Goal: Task Accomplishment & Management: Complete application form

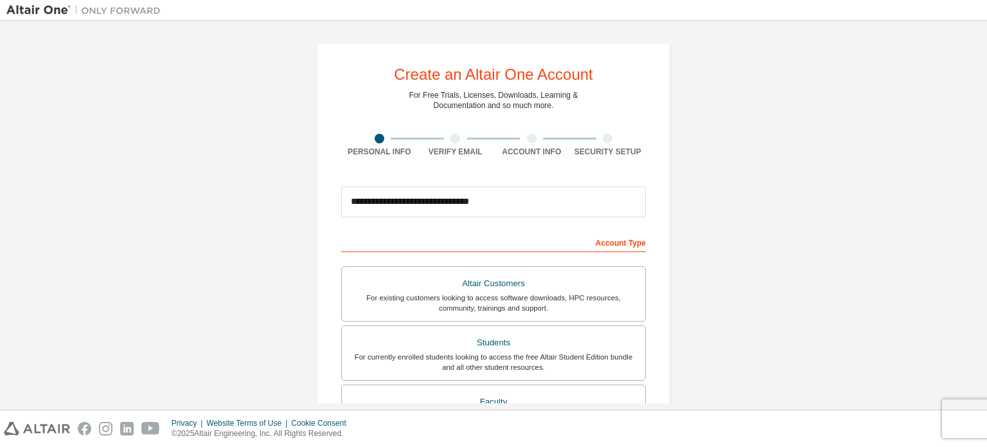
scroll to position [301, 0]
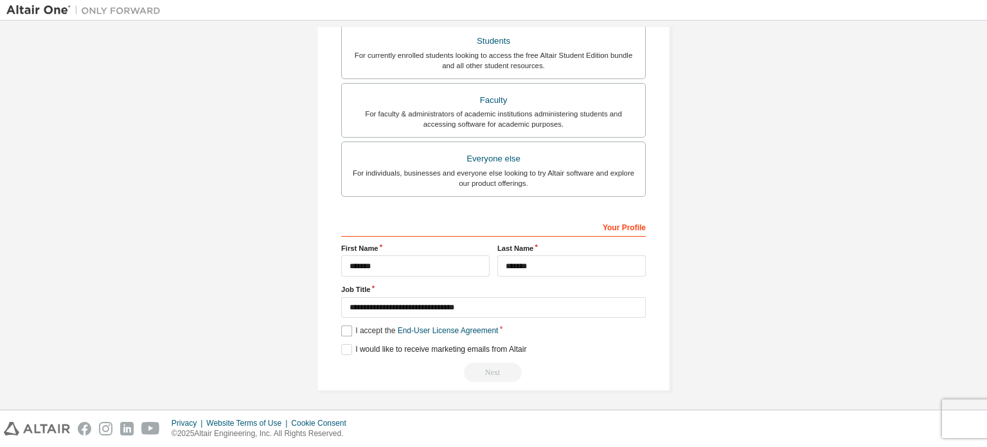
type input "**********"
click at [347, 327] on label "I accept the End-User License Agreement" at bounding box center [419, 330] width 157 height 11
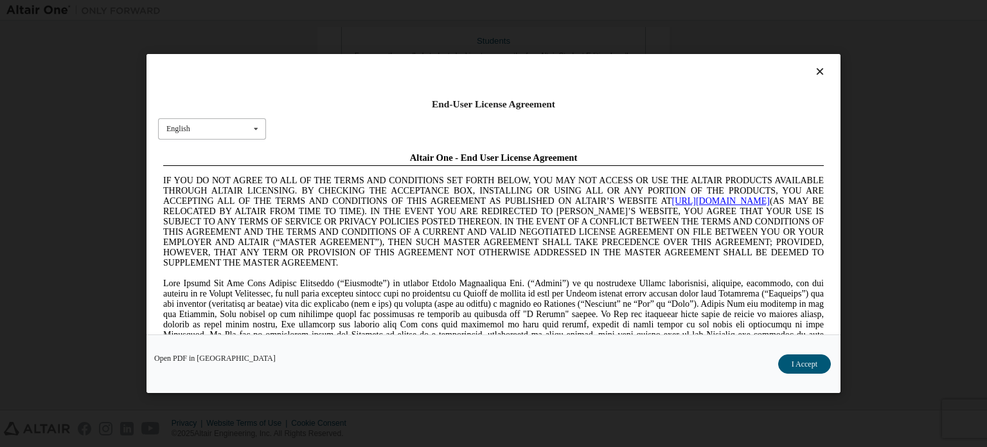
scroll to position [0, 0]
click at [814, 364] on button "I Accept" at bounding box center [804, 363] width 53 height 19
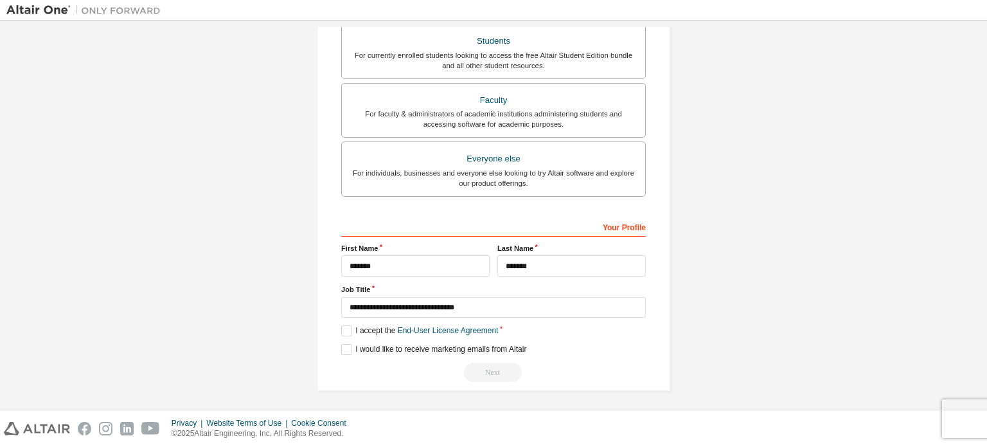
click at [569, 362] on div "Next" at bounding box center [493, 371] width 305 height 19
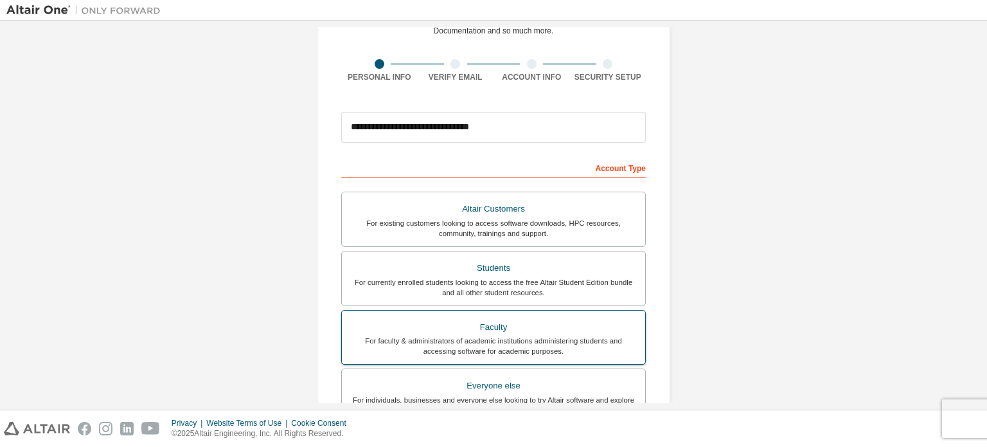
scroll to position [44, 0]
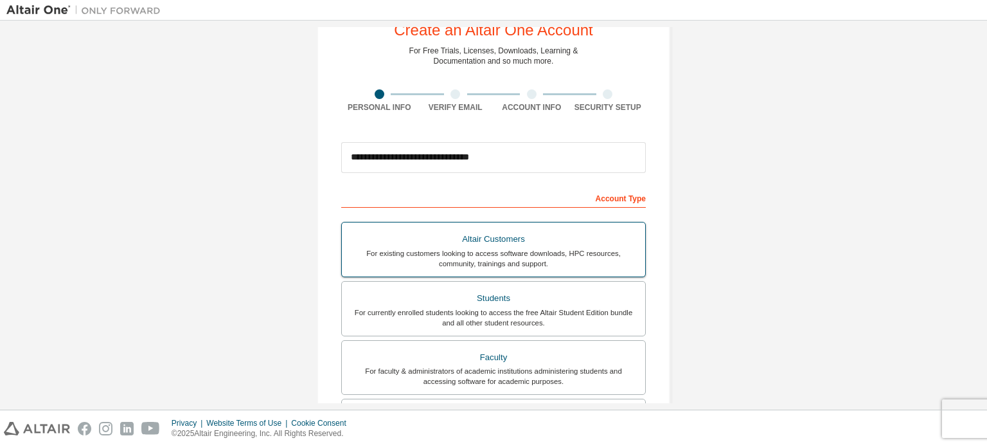
click at [566, 235] on div "Altair Customers" at bounding box center [494, 239] width 288 height 18
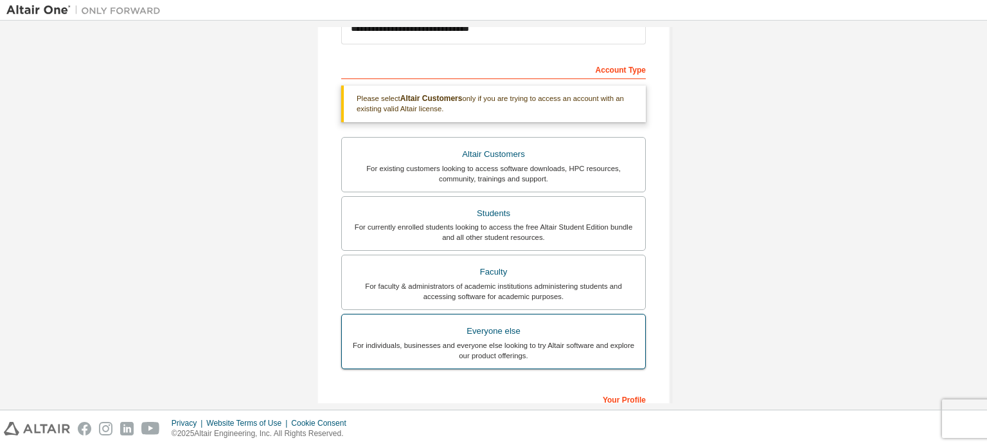
scroll to position [346, 0]
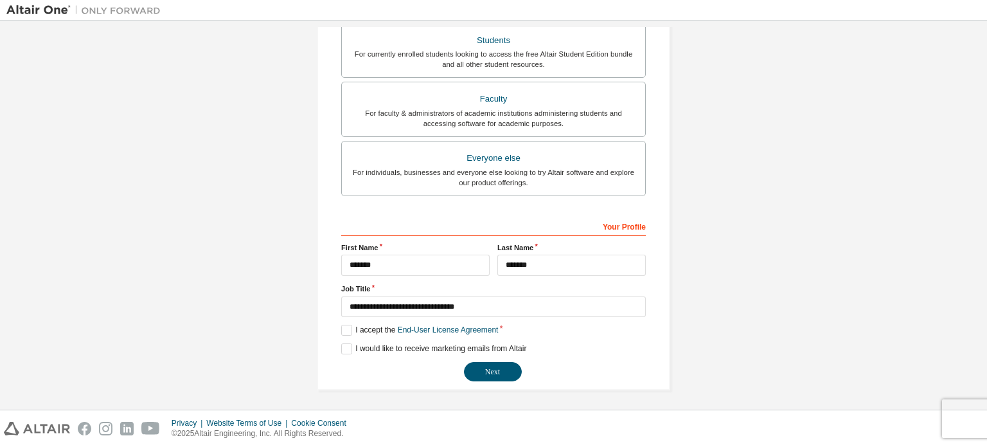
click at [483, 358] on div "**********" at bounding box center [493, 298] width 305 height 166
click at [485, 370] on button "Next" at bounding box center [493, 371] width 58 height 19
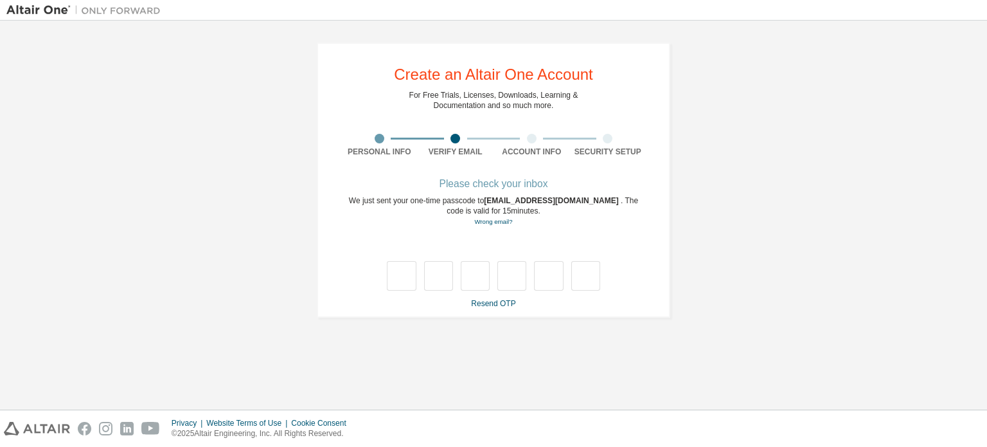
scroll to position [0, 0]
type input "*"
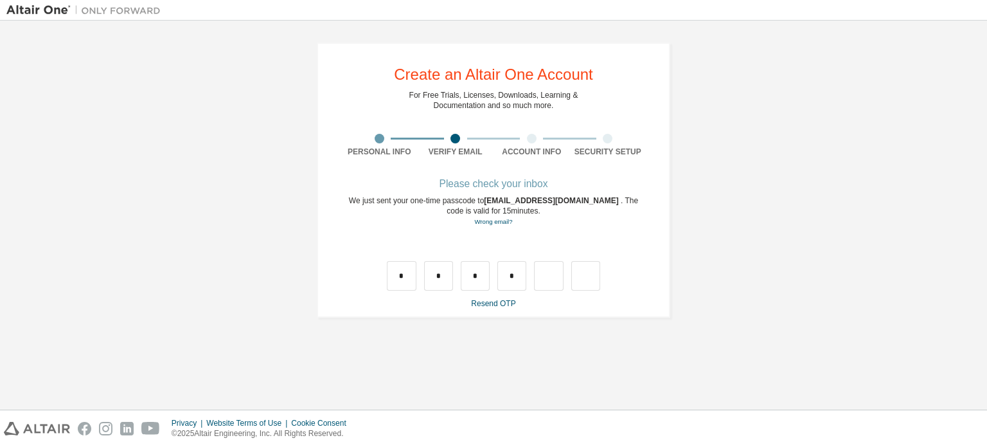
click at [414, 290] on div "Please check your inbox We just sent your one-time passcode to [EMAIL_ADDRESS][…" at bounding box center [493, 244] width 305 height 129
click at [404, 285] on input "*" at bounding box center [401, 276] width 29 height 30
click at [481, 276] on input "*" at bounding box center [475, 276] width 29 height 30
click at [481, 276] on input "text" at bounding box center [475, 276] width 29 height 30
type input "*"
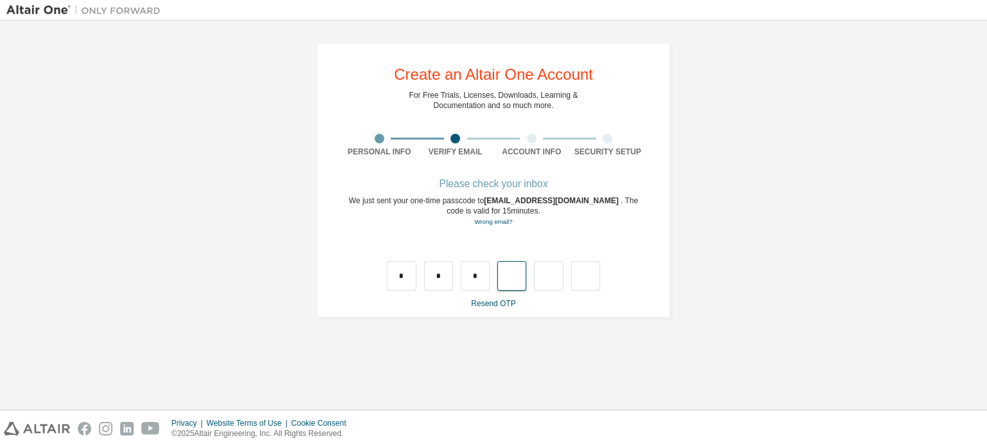
click at [511, 281] on input "text" at bounding box center [511, 276] width 29 height 30
type input "*"
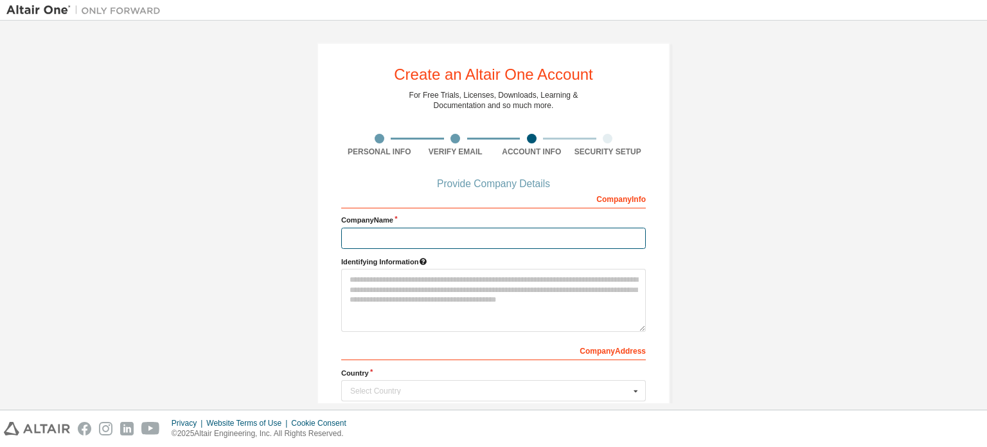
click at [404, 236] on input "text" at bounding box center [493, 238] width 305 height 21
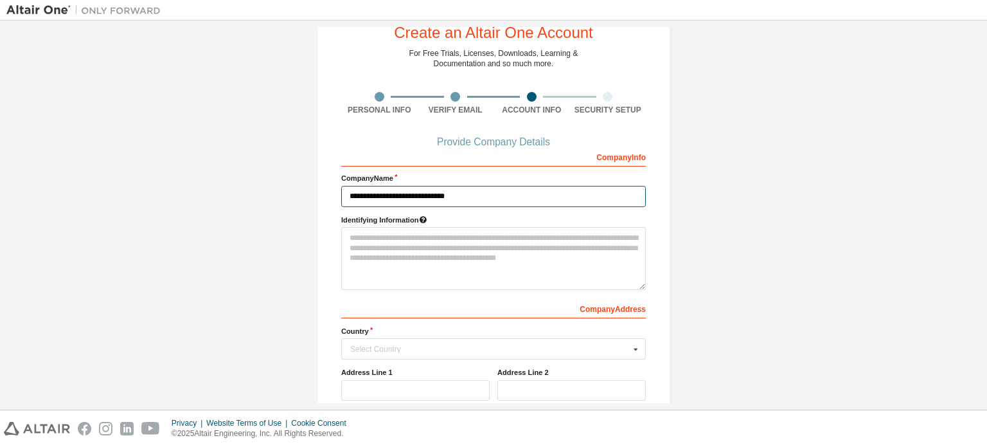
scroll to position [64, 0]
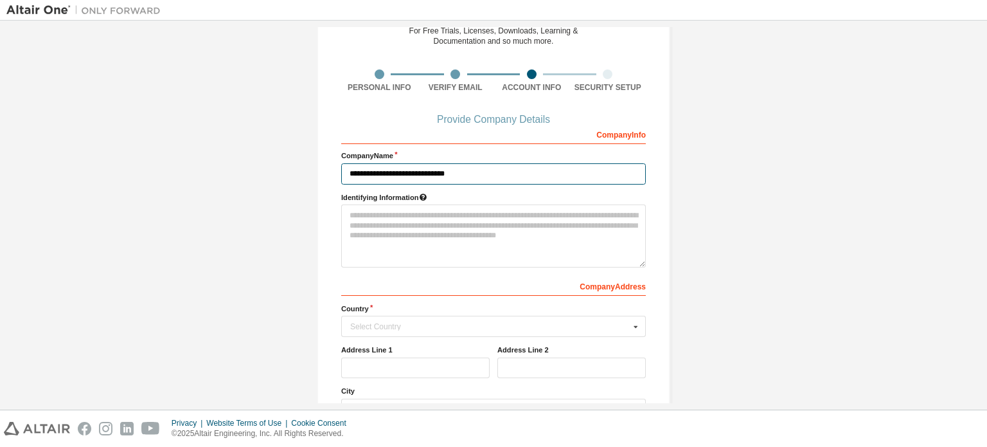
type input "**********"
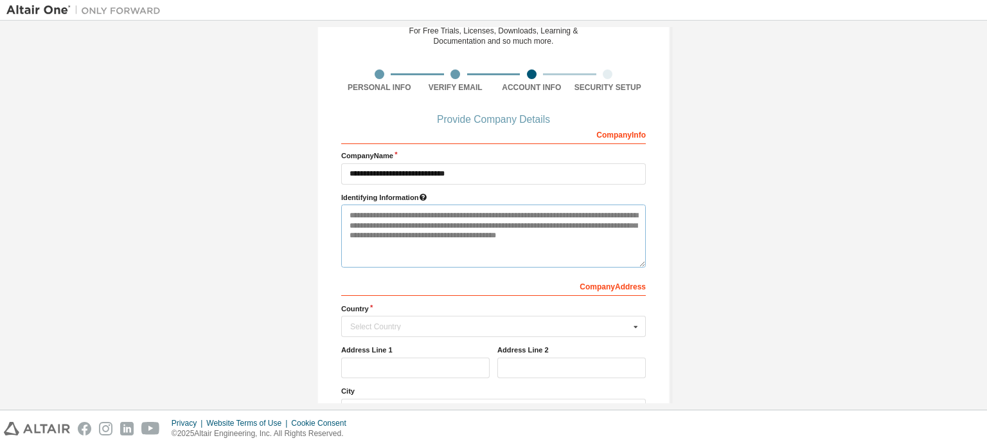
click at [475, 237] on textarea at bounding box center [493, 235] width 305 height 63
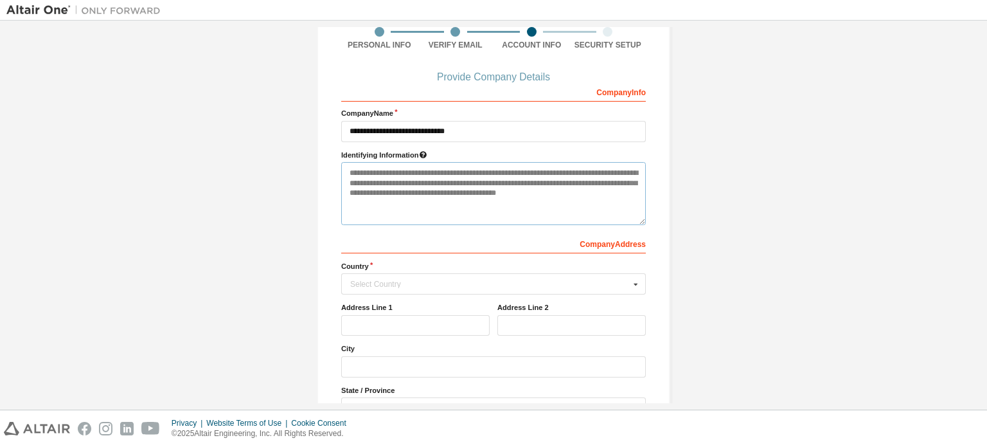
scroll to position [129, 0]
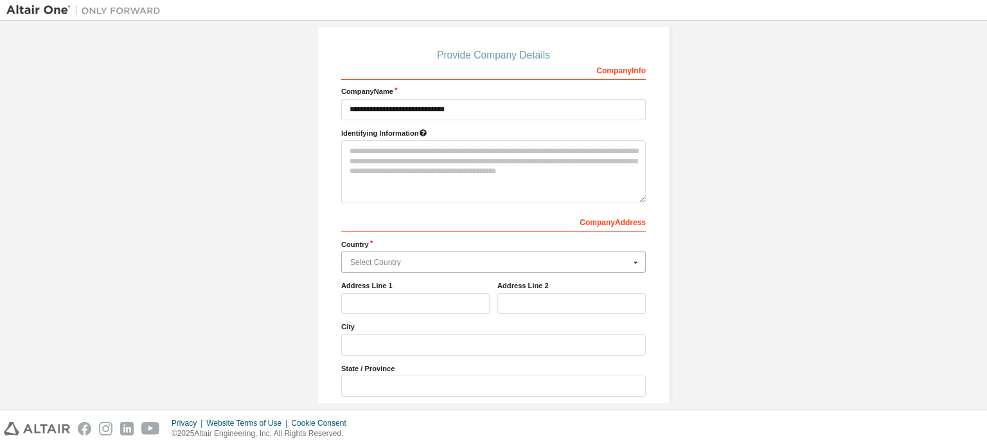
click at [417, 255] on input "text" at bounding box center [494, 262] width 303 height 20
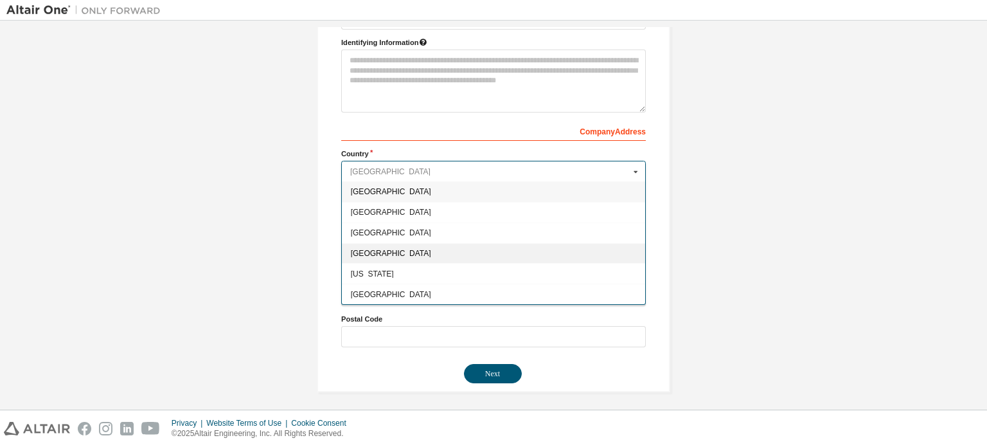
scroll to position [220, 0]
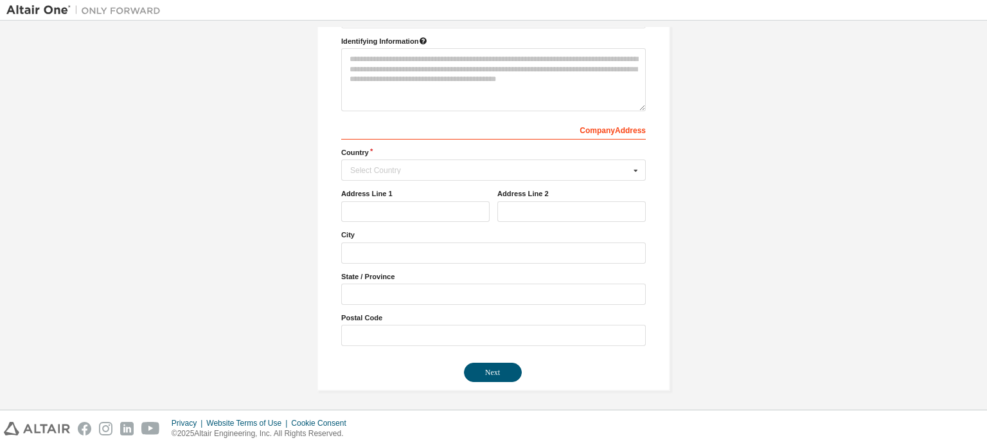
click at [704, 228] on div "**********" at bounding box center [493, 107] width 974 height 600
click at [402, 167] on div "Select Country" at bounding box center [490, 170] width 280 height 8
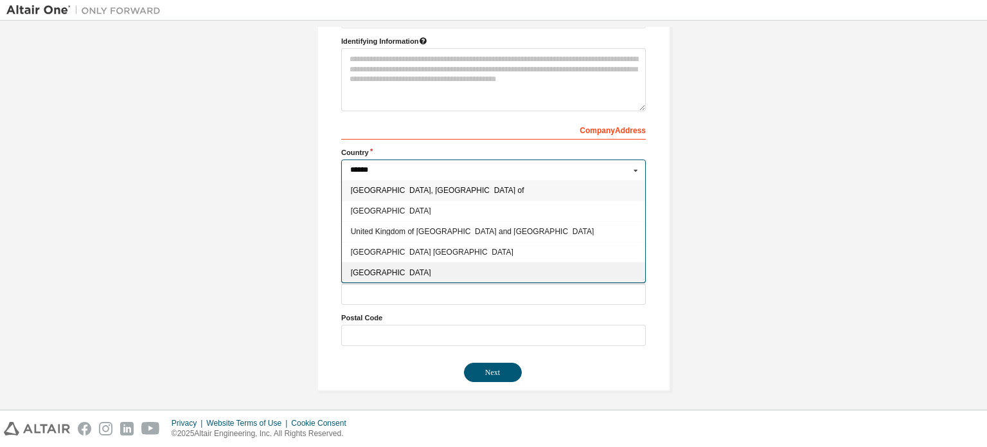
type input "******"
click at [398, 269] on span "[GEOGRAPHIC_DATA]" at bounding box center [494, 273] width 286 height 8
type input "***"
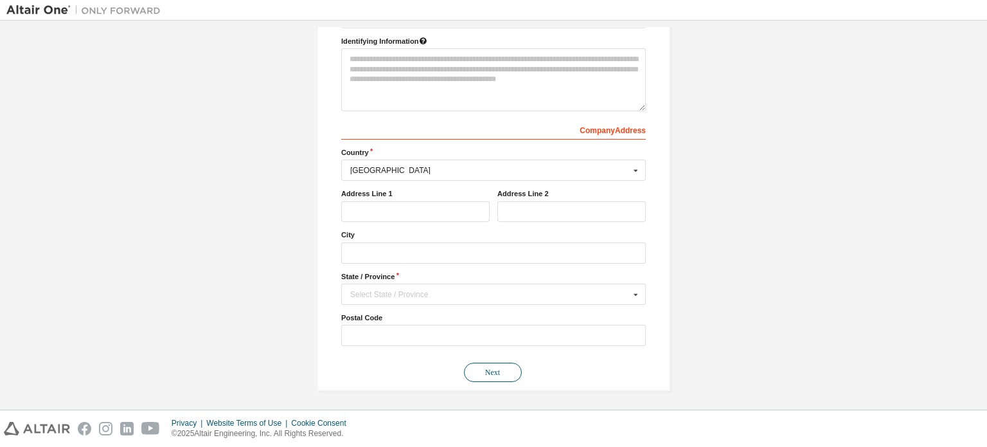
click at [491, 368] on button "Next" at bounding box center [493, 371] width 58 height 19
click at [372, 292] on div "Select State / Province" at bounding box center [490, 294] width 280 height 8
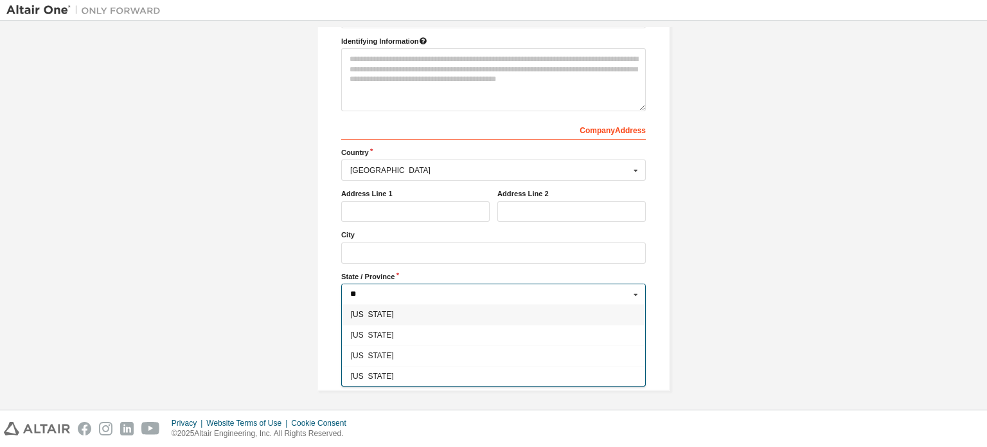
type input "**"
click at [391, 314] on span "[US_STATE]" at bounding box center [494, 314] width 286 height 8
type input "**"
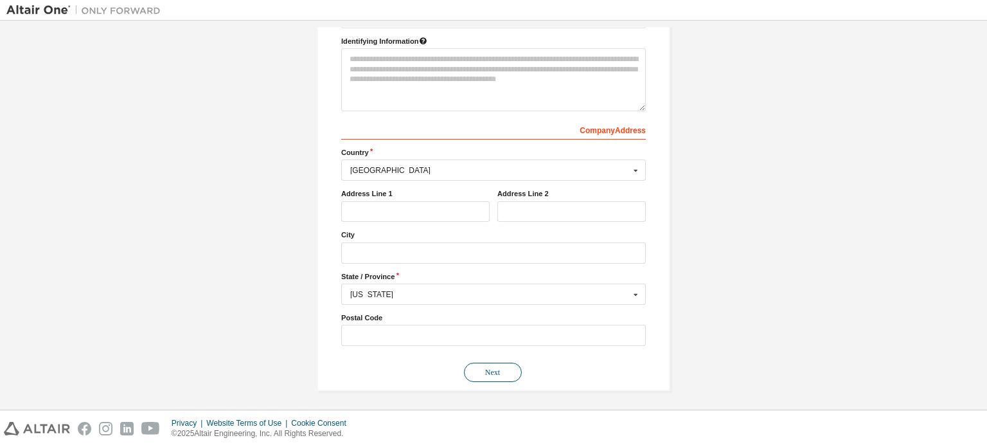
click at [488, 362] on button "Next" at bounding box center [493, 371] width 58 height 19
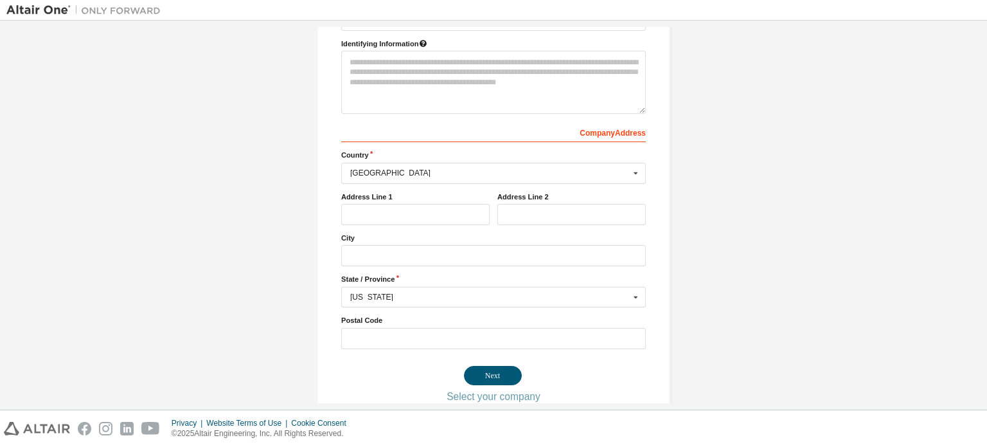
scroll to position [866, 0]
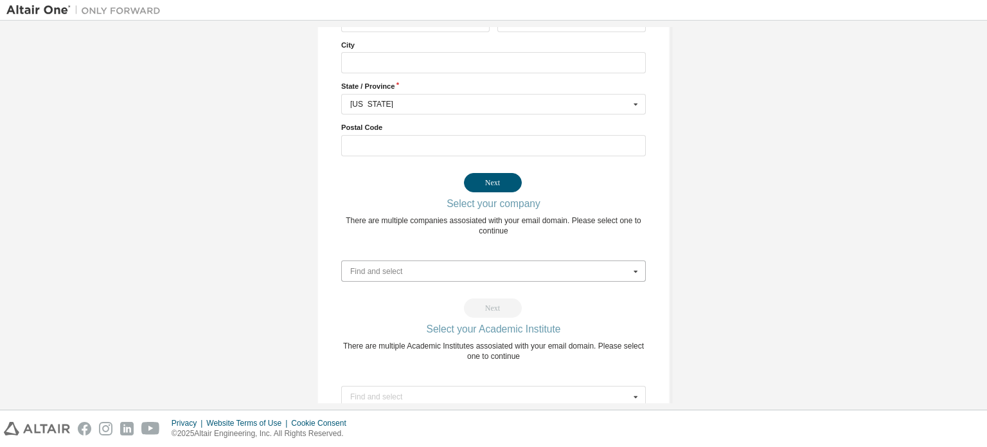
click at [478, 261] on input "text" at bounding box center [494, 271] width 303 height 20
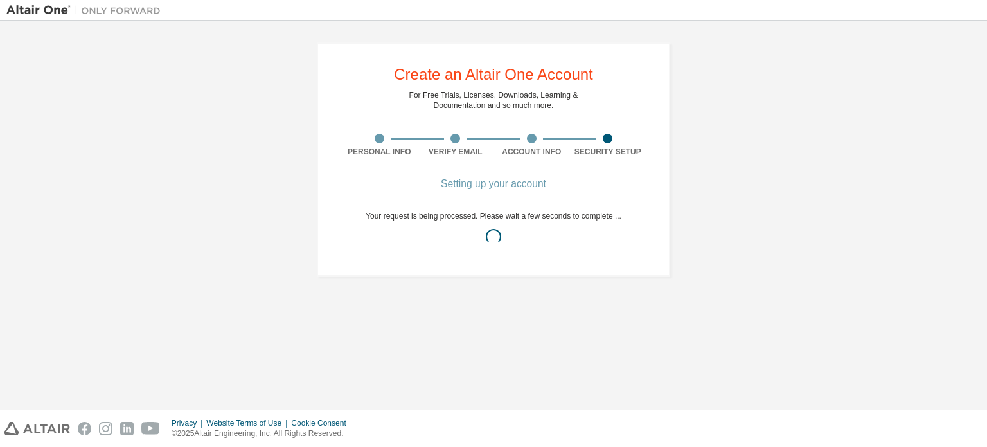
scroll to position [0, 0]
